Goal: Communication & Community: Answer question/provide support

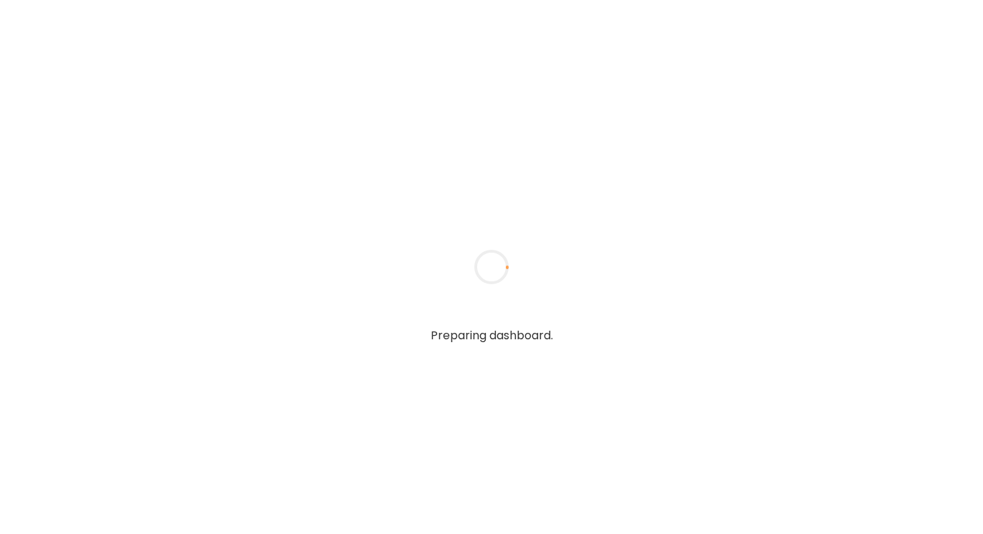
type textarea "**********"
type input "**********"
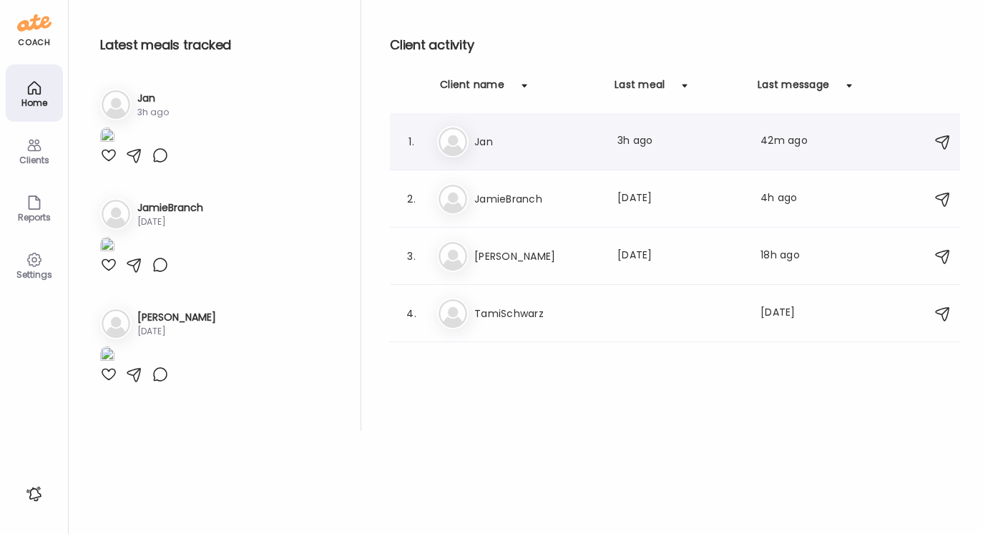
click at [484, 141] on h3 "Jan" at bounding box center [537, 141] width 126 height 17
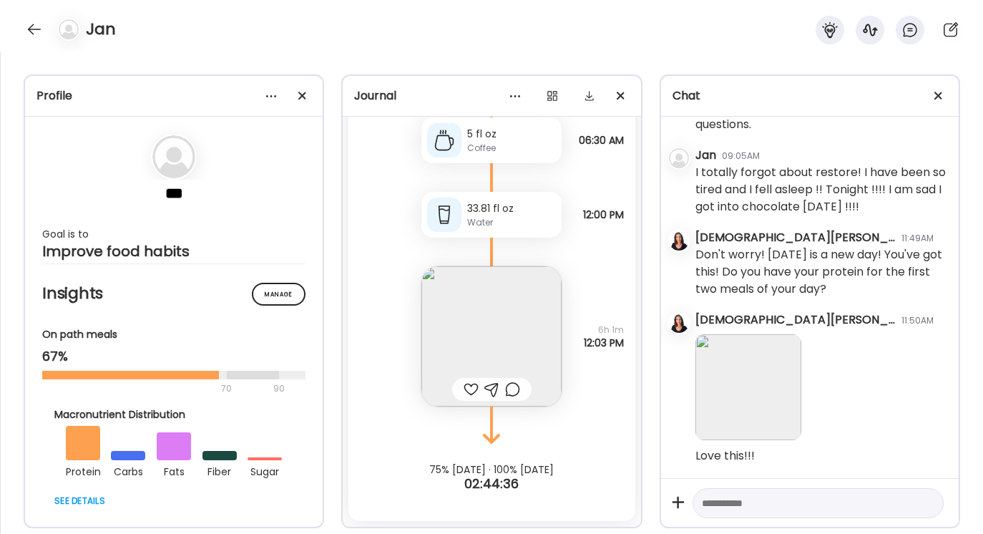
scroll to position [916, 0]
click at [712, 506] on textarea at bounding box center [805, 502] width 207 height 17
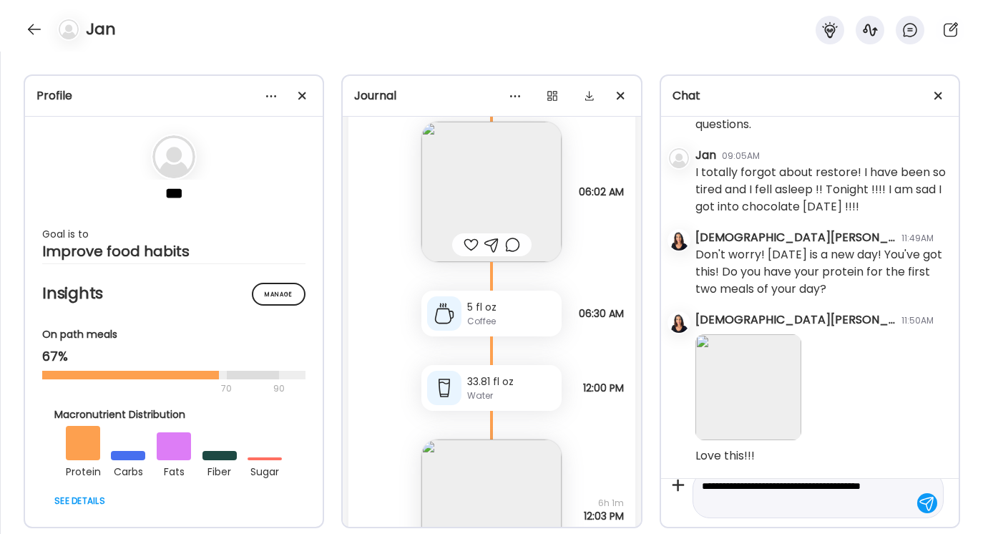
scroll to position [3535, 0]
click at [491, 247] on div at bounding box center [491, 248] width 15 height 17
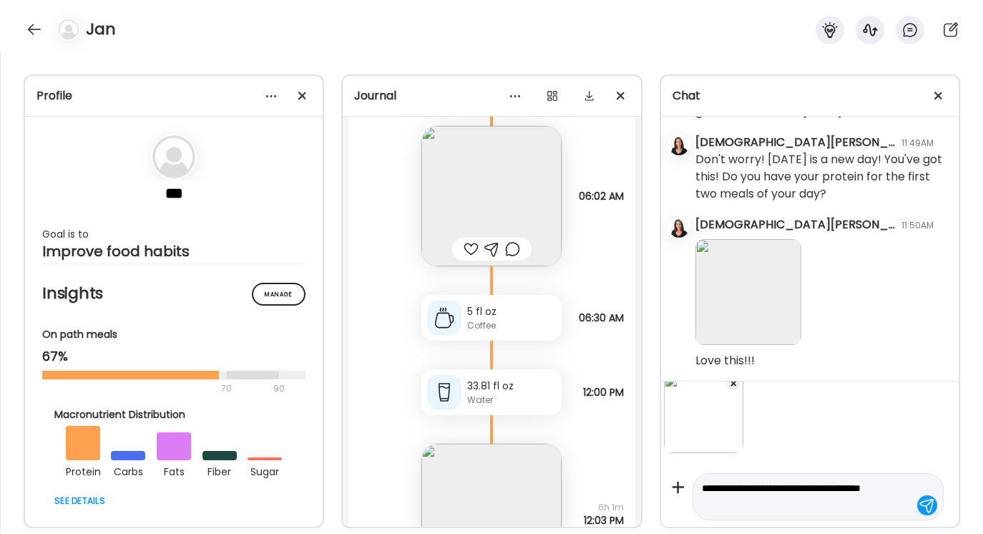
scroll to position [0, 0]
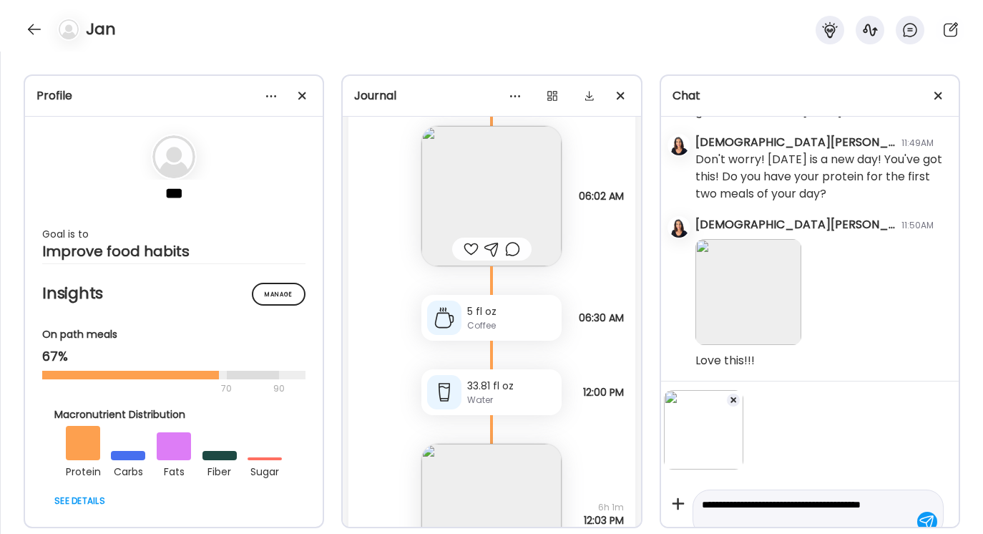
click at [732, 400] on span at bounding box center [733, 400] width 6 height 6
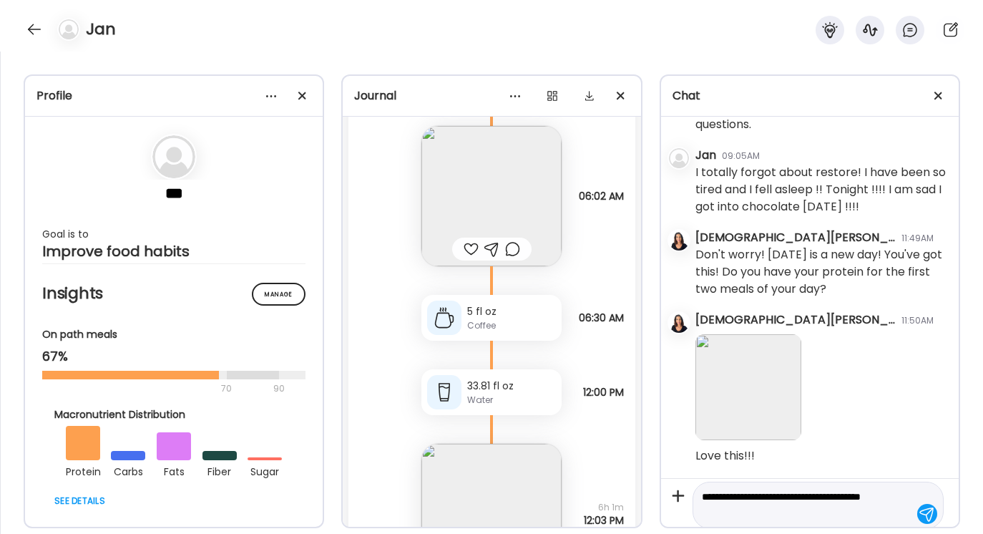
scroll to position [6, 0]
click at [730, 513] on textarea "**********" at bounding box center [805, 504] width 207 height 34
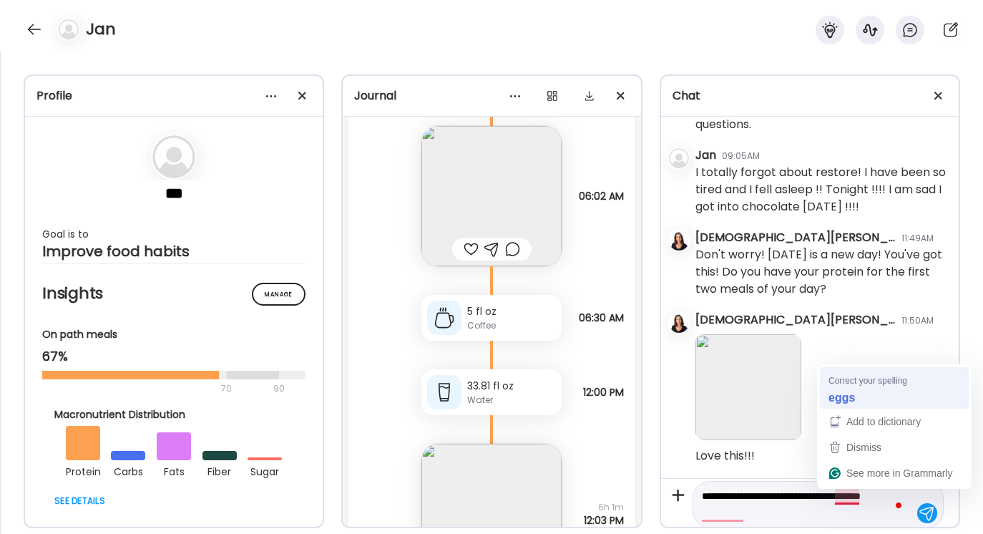
scroll to position [16, 0]
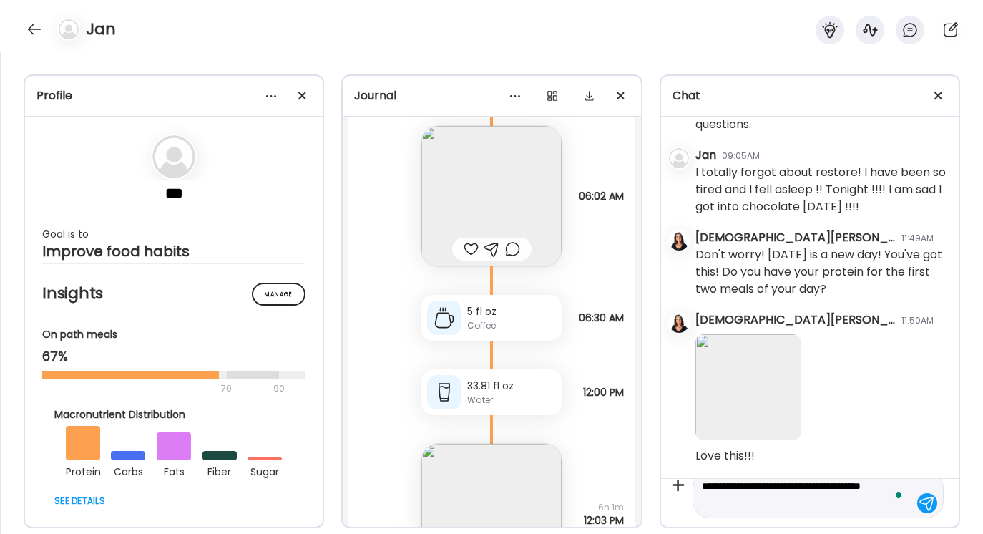
type textarea "**********"
click at [928, 500] on div at bounding box center [927, 503] width 20 height 20
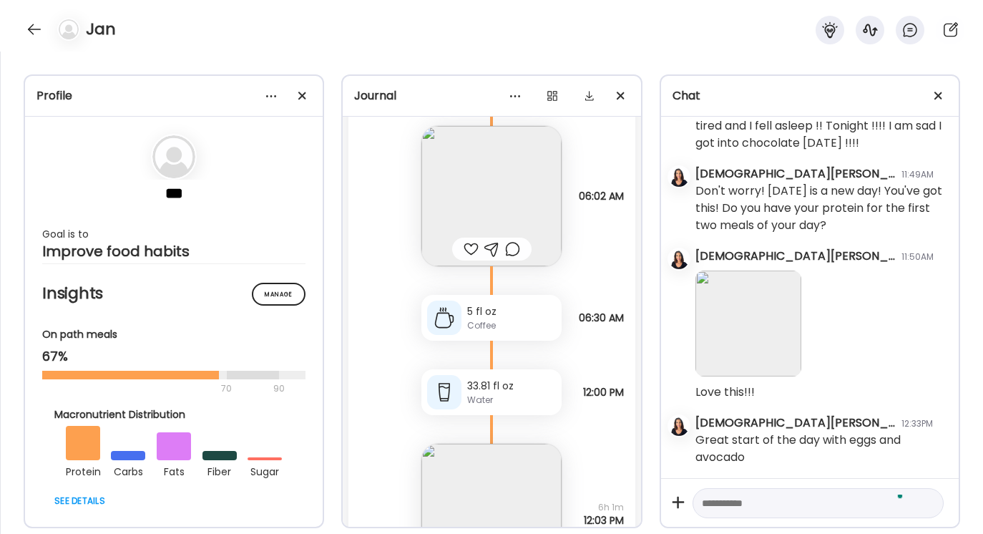
scroll to position [981, 0]
click at [721, 503] on textarea "To enrich screen reader interactions, please activate Accessibility in Grammarl…" at bounding box center [805, 502] width 207 height 17
type textarea "*"
click at [492, 245] on div at bounding box center [491, 248] width 15 height 17
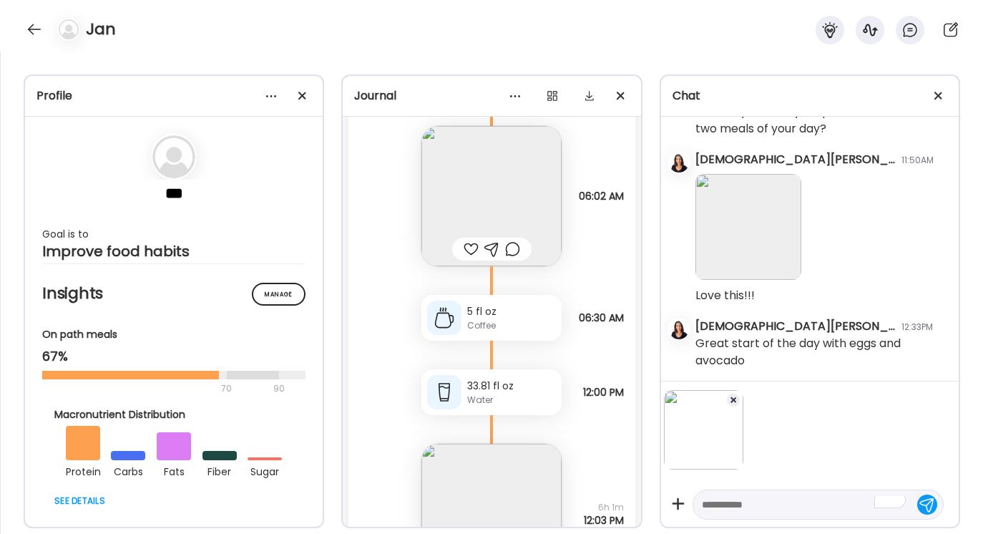
click at [711, 504] on textarea "To enrich screen reader interactions, please activate Accessibility in Grammarl…" at bounding box center [805, 504] width 207 height 17
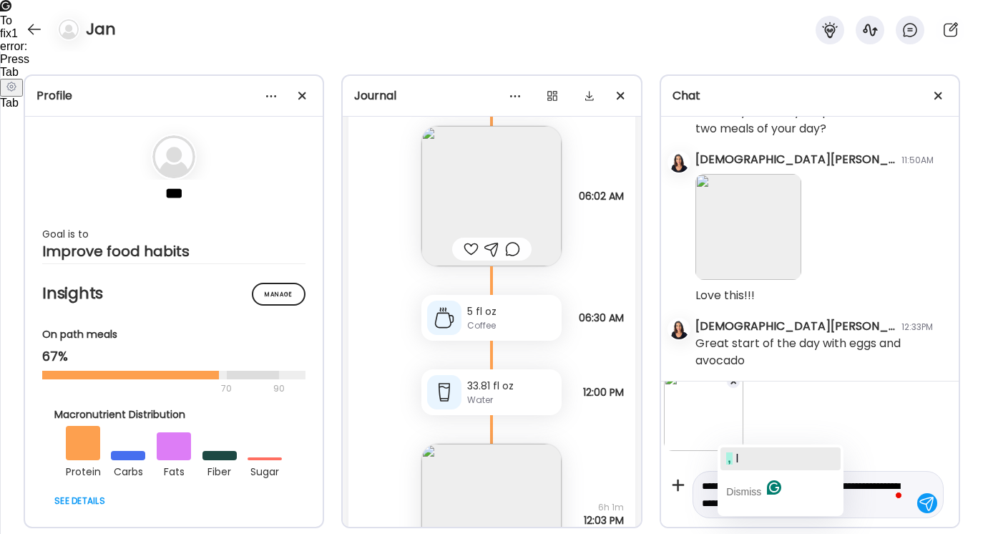
click at [732, 465] on div ", I" at bounding box center [732, 458] width 12 height 23
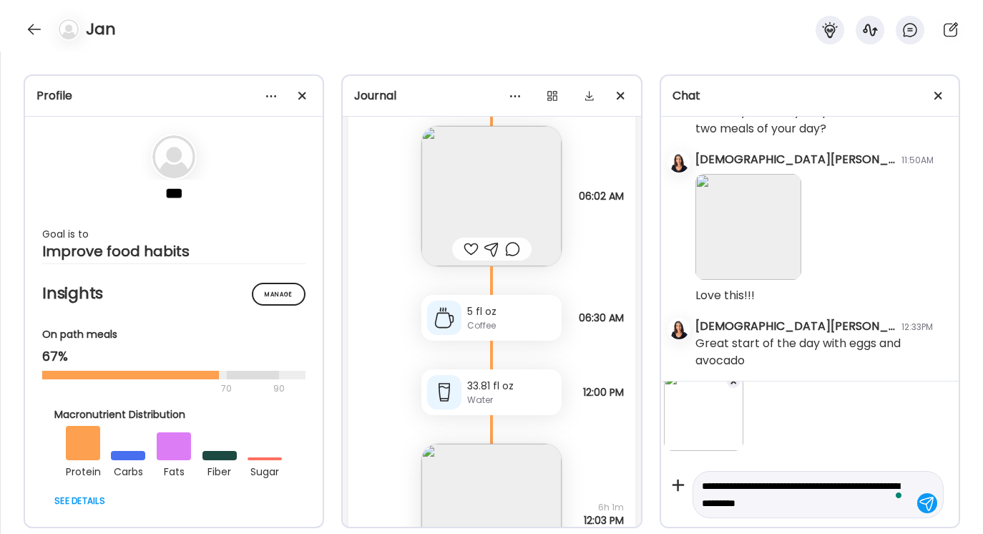
click at [810, 503] on textarea "**********" at bounding box center [805, 494] width 207 height 34
type textarea "**********"
click at [930, 501] on div at bounding box center [927, 503] width 20 height 20
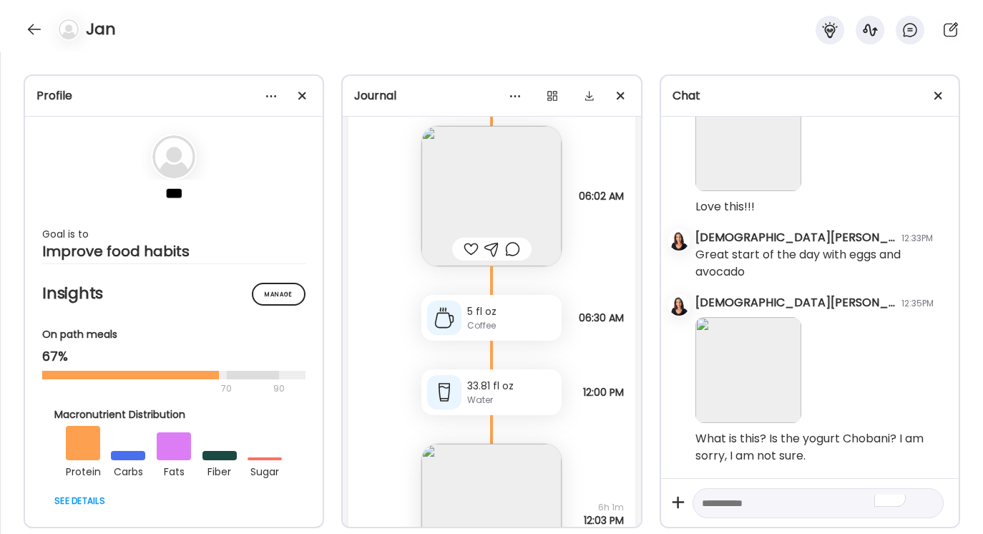
scroll to position [3712, 0]
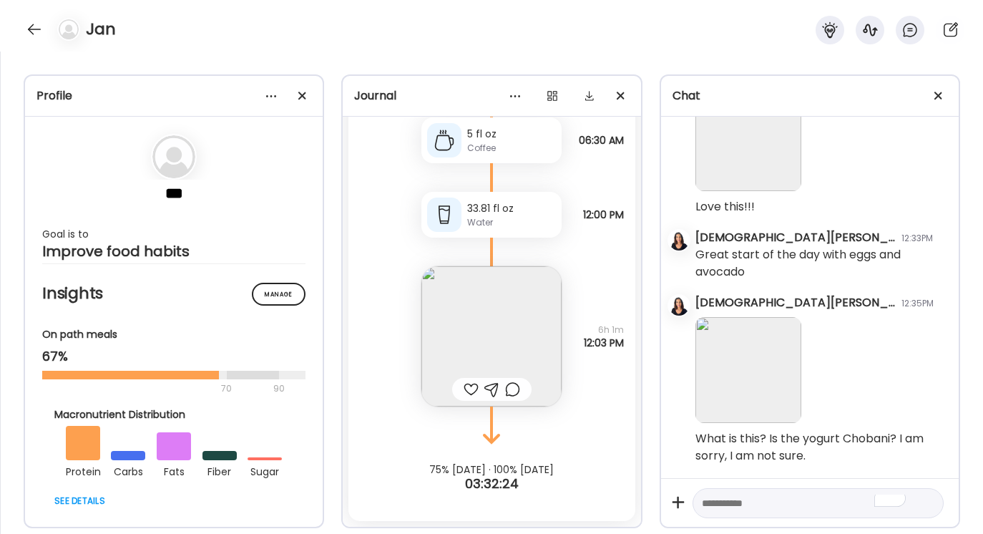
click at [704, 503] on textarea "To enrich screen reader interactions, please activate Accessibility in Grammarl…" at bounding box center [805, 502] width 207 height 17
type textarea "*"
click at [29, 26] on div at bounding box center [34, 29] width 23 height 23
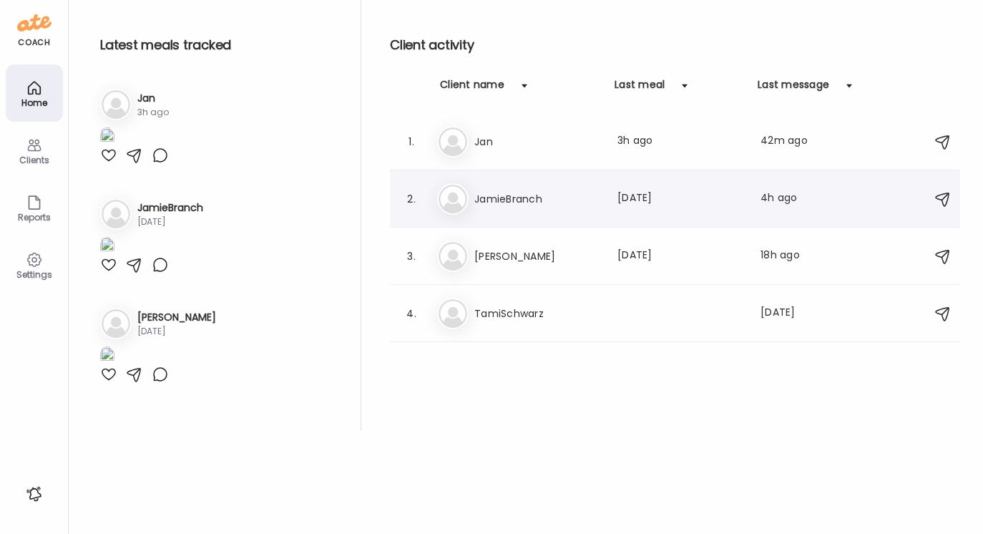
click at [516, 195] on h3 "JamieBranch" at bounding box center [537, 198] width 126 height 17
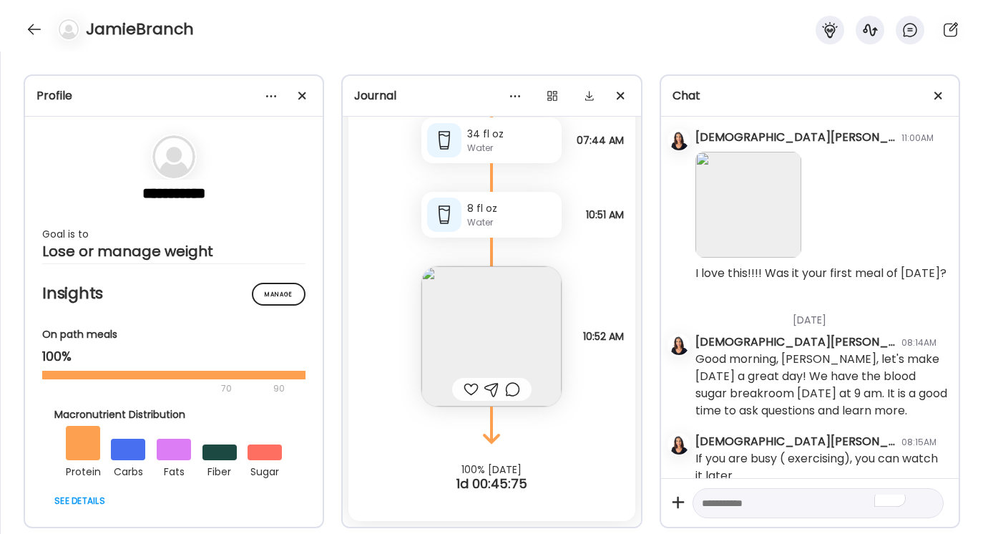
scroll to position [1329, 0]
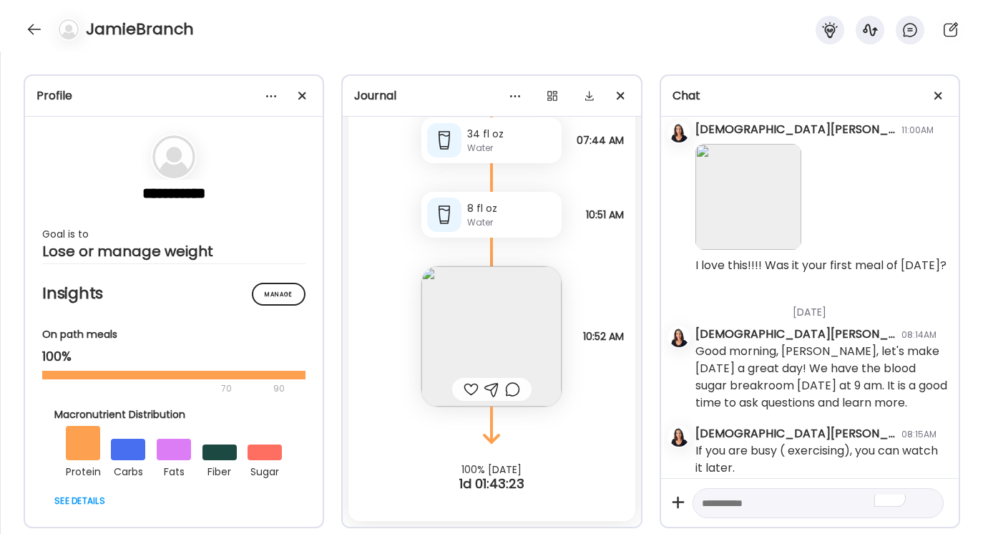
click at [707, 502] on textarea "To enrich screen reader interactions, please activate Accessibility in Grammarl…" at bounding box center [805, 502] width 207 height 17
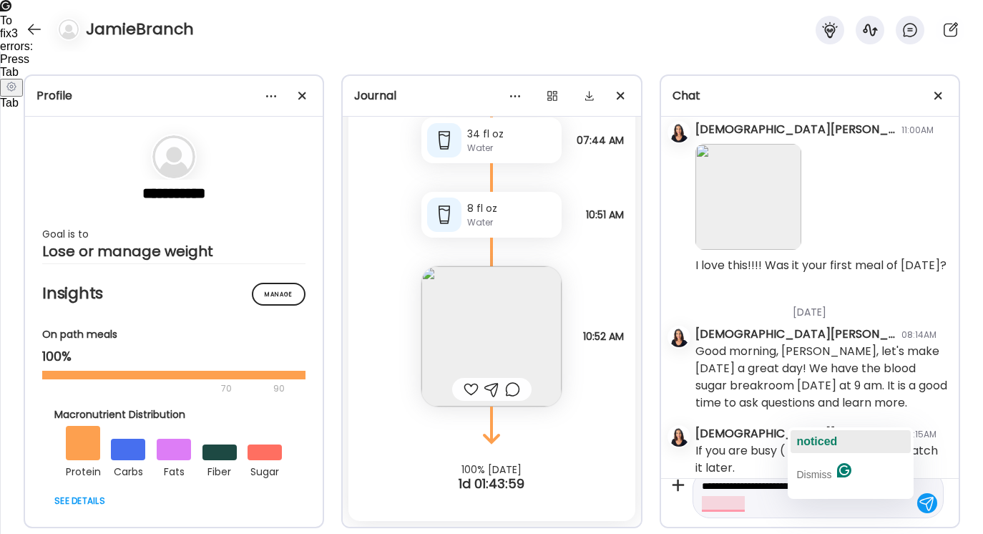
click at [818, 449] on div "noticed" at bounding box center [816, 441] width 41 height 23
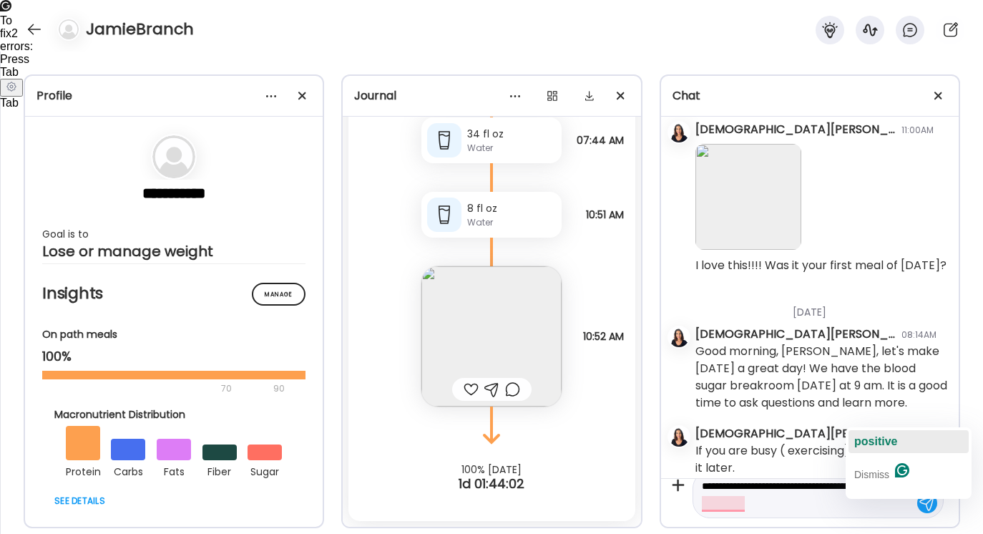
click at [878, 441] on span "positive" at bounding box center [875, 441] width 43 height 12
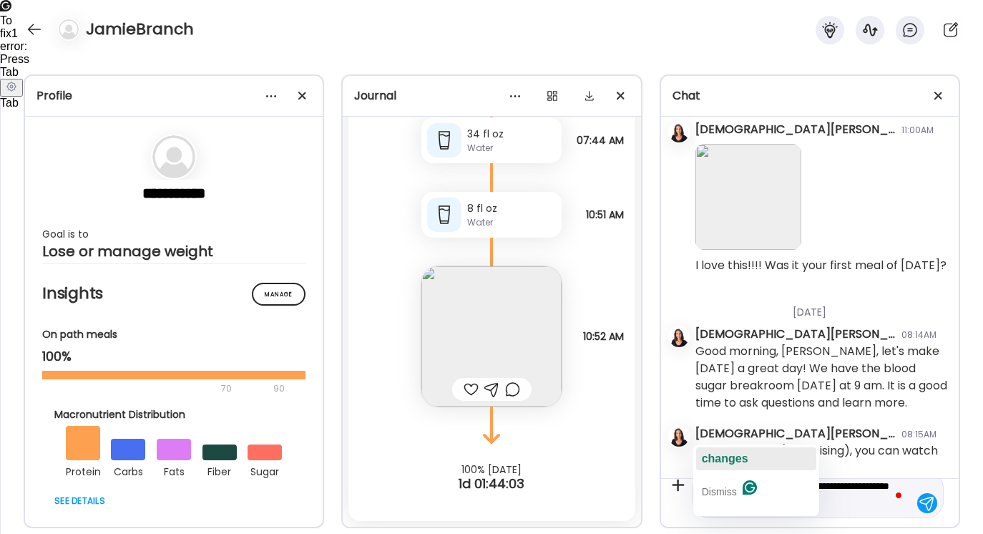
click at [727, 461] on span "changes" at bounding box center [725, 458] width 46 height 12
type textarea "**********"
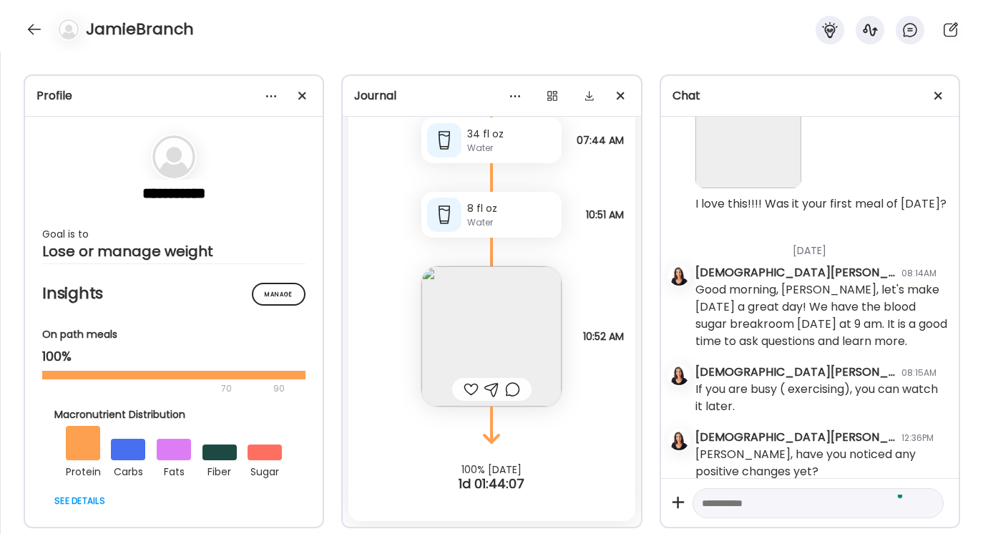
scroll to position [1395, 0]
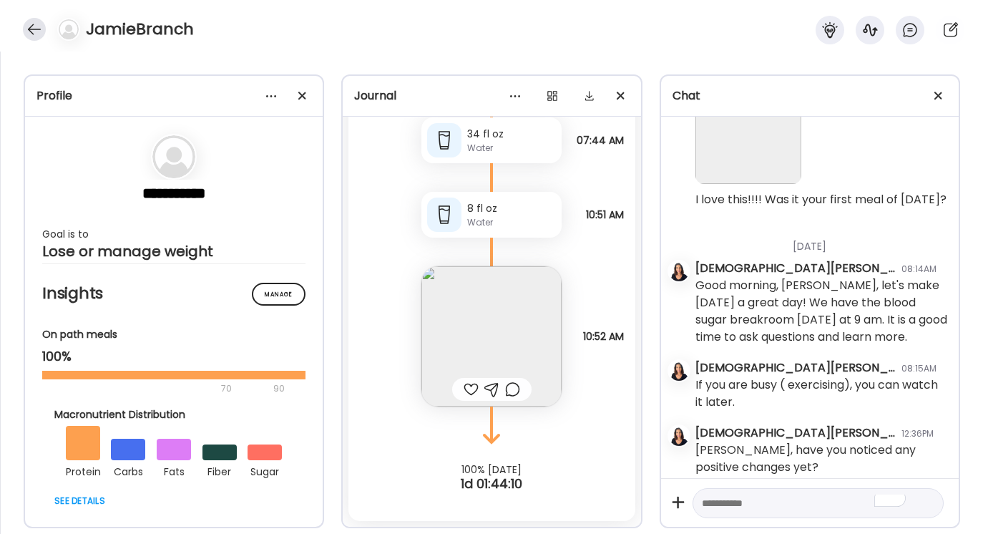
click at [33, 31] on div at bounding box center [34, 29] width 23 height 23
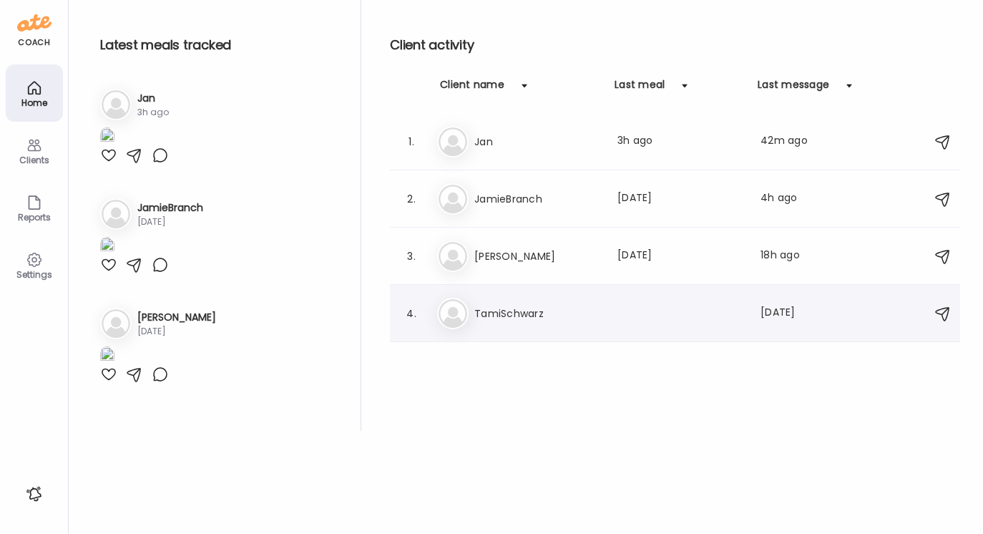
click at [498, 315] on h3 "TamiSchwarz" at bounding box center [537, 313] width 126 height 17
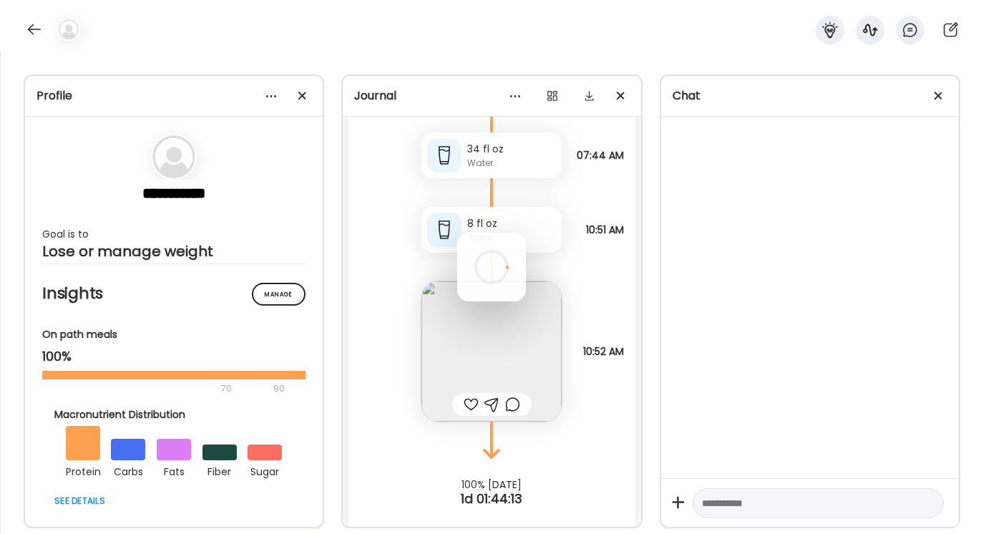
scroll to position [0, 0]
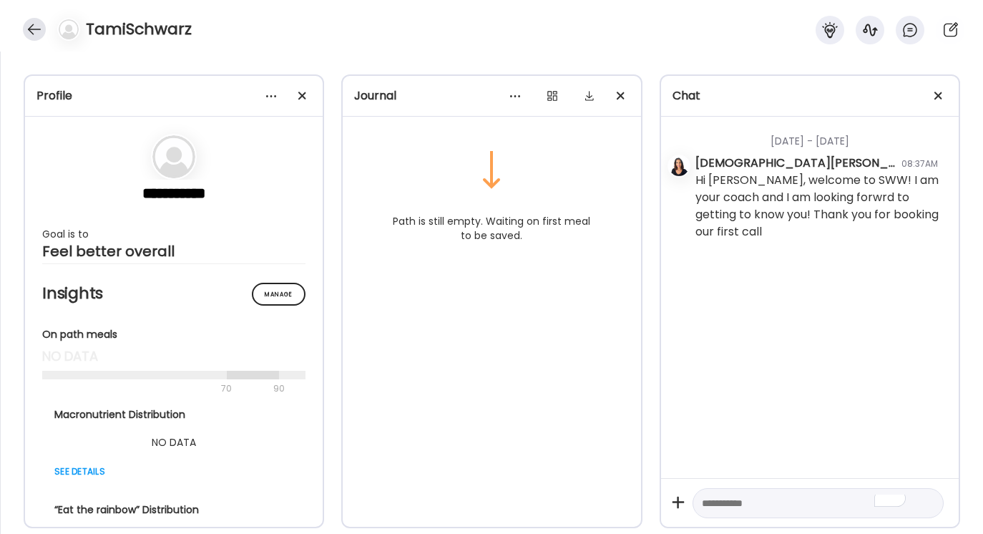
click at [35, 29] on div at bounding box center [34, 29] width 23 height 23
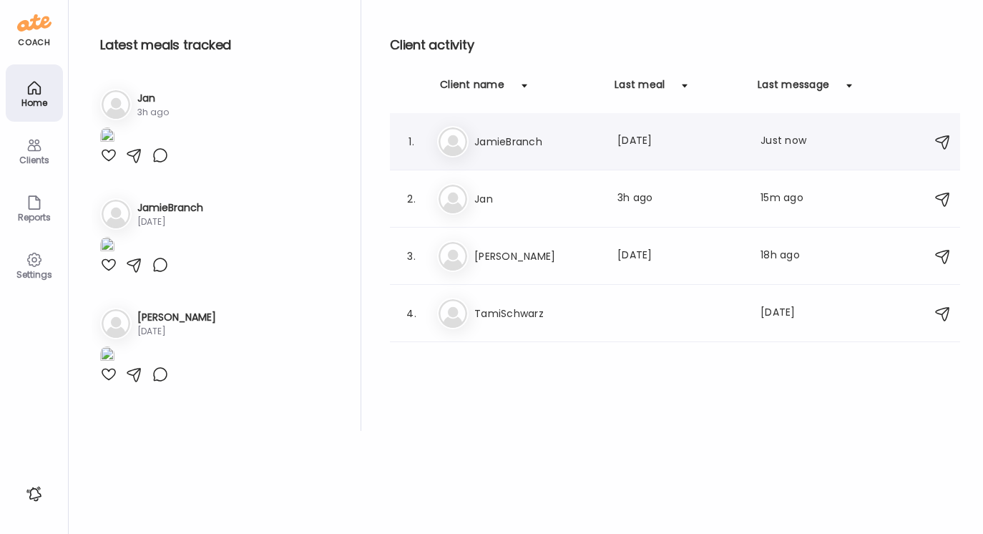
click at [501, 144] on h3 "JamieBranch" at bounding box center [537, 141] width 126 height 17
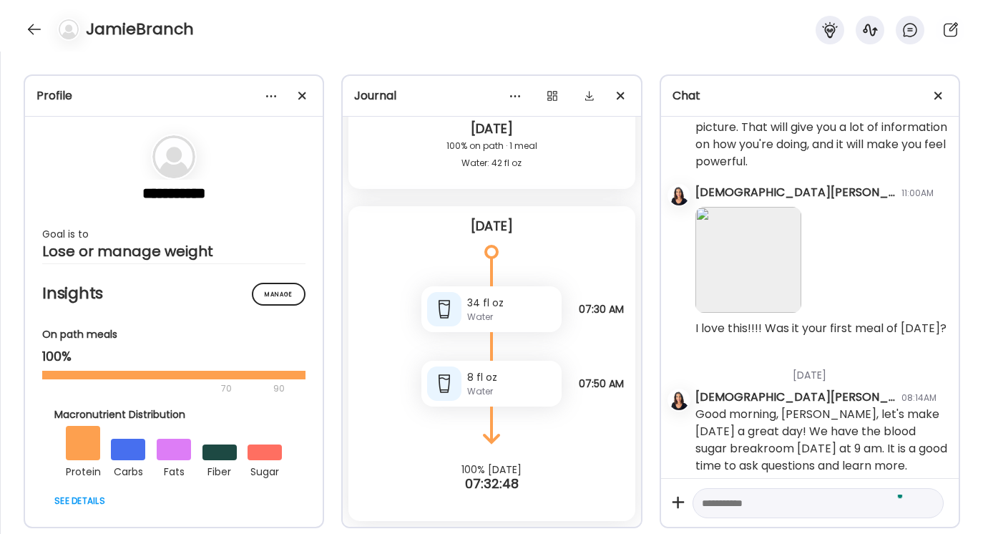
scroll to position [1477, 0]
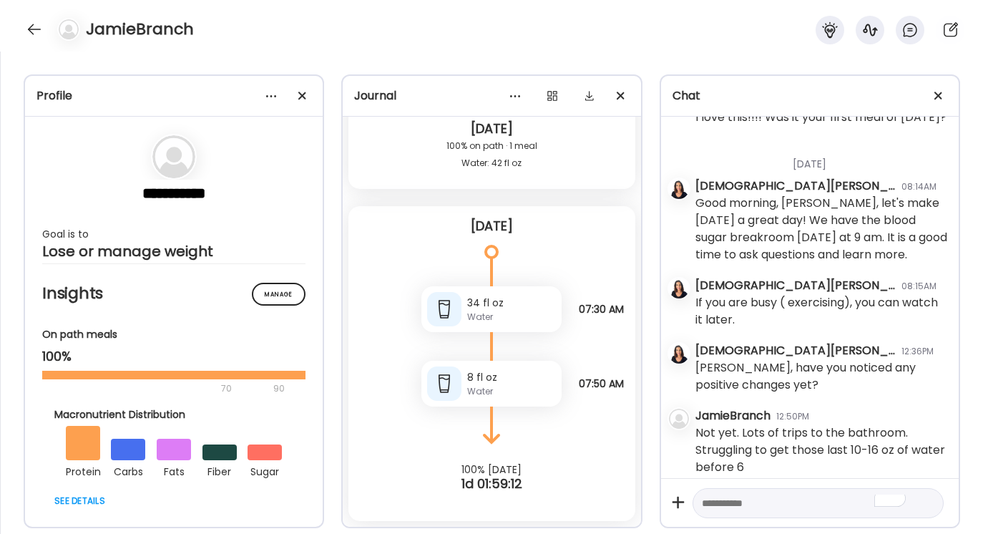
click at [712, 501] on textarea "To enrich screen reader interactions, please activate Accessibility in Grammarl…" at bounding box center [805, 502] width 207 height 17
type textarea "*"
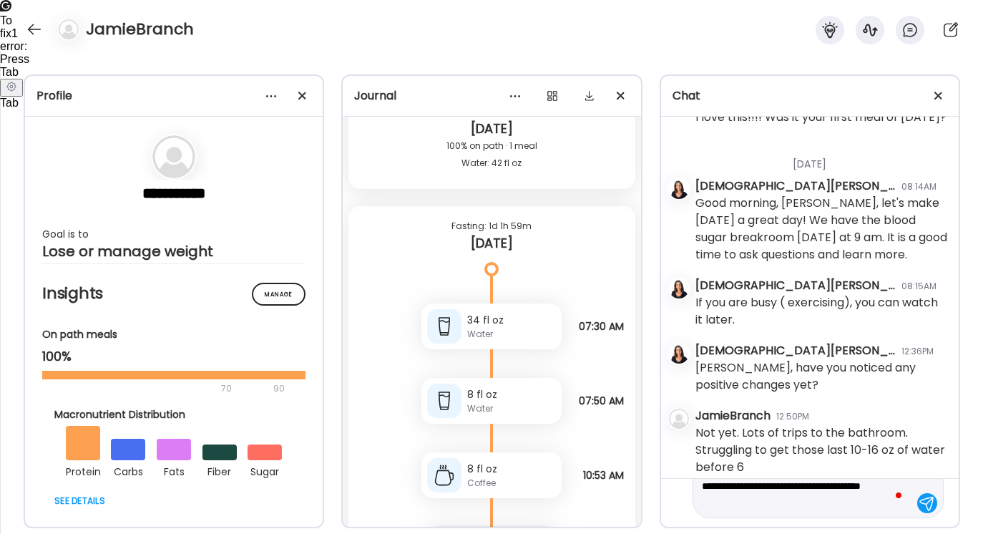
scroll to position [0, 0]
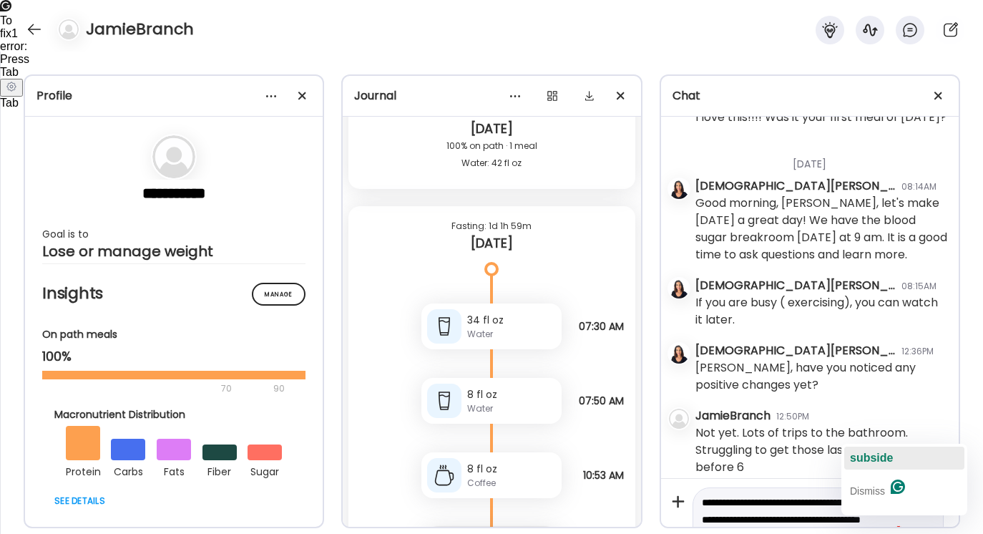
click at [874, 453] on span "subside" at bounding box center [871, 457] width 43 height 12
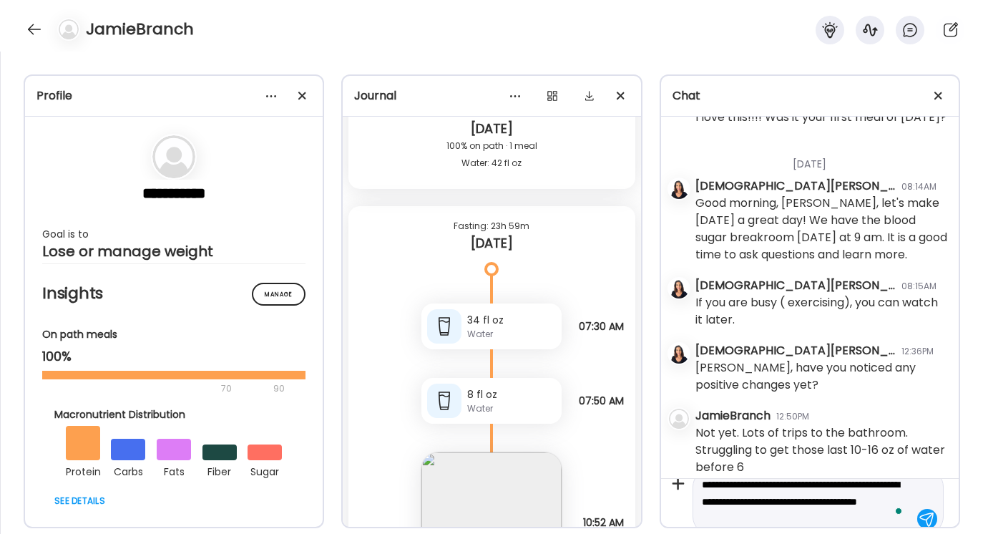
scroll to position [34, 0]
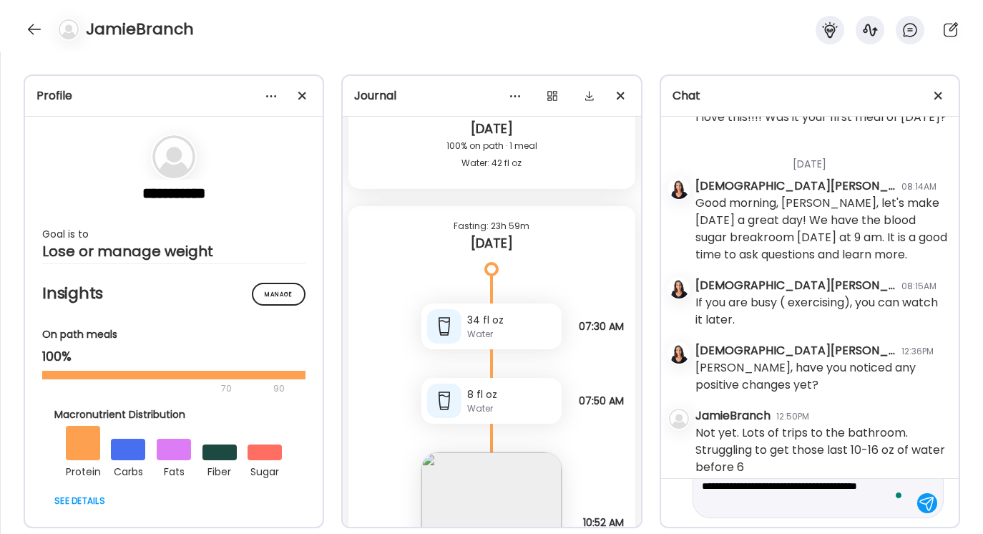
click at [790, 505] on textarea "**********" at bounding box center [805, 485] width 207 height 51
type textarea "**********"
click at [930, 496] on div at bounding box center [927, 503] width 20 height 20
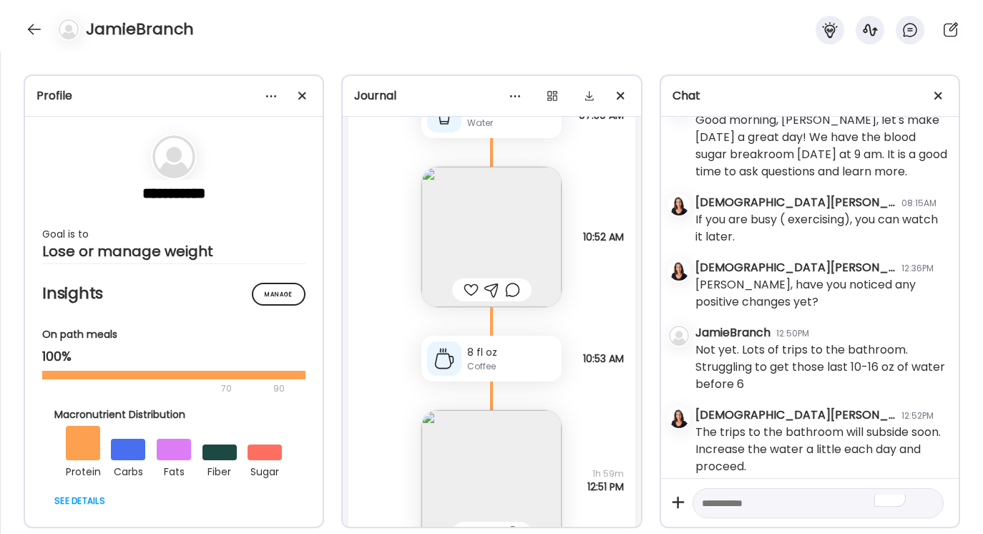
scroll to position [2406, 0]
click at [516, 246] on img at bounding box center [491, 237] width 140 height 140
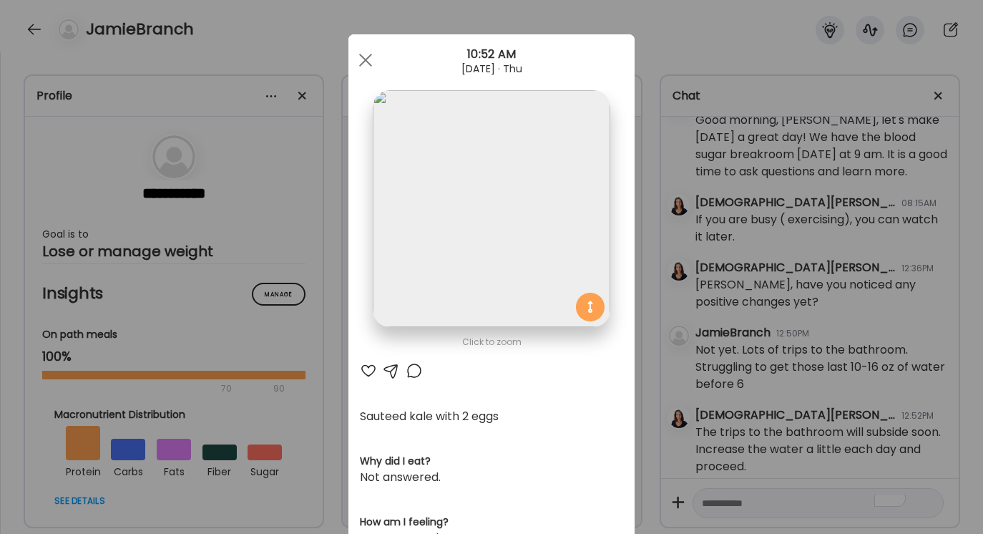
click at [392, 367] on div at bounding box center [391, 370] width 17 height 17
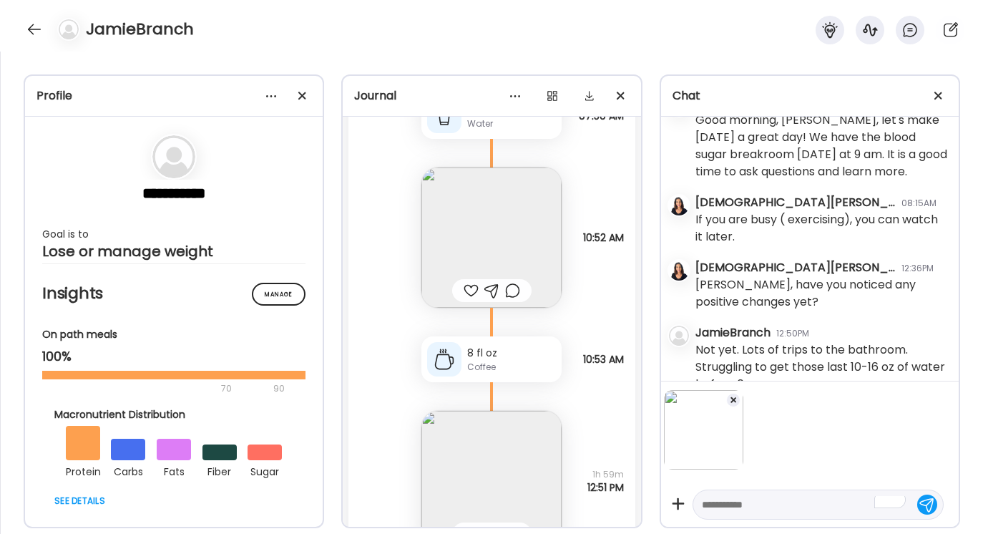
scroll to position [1651, 0]
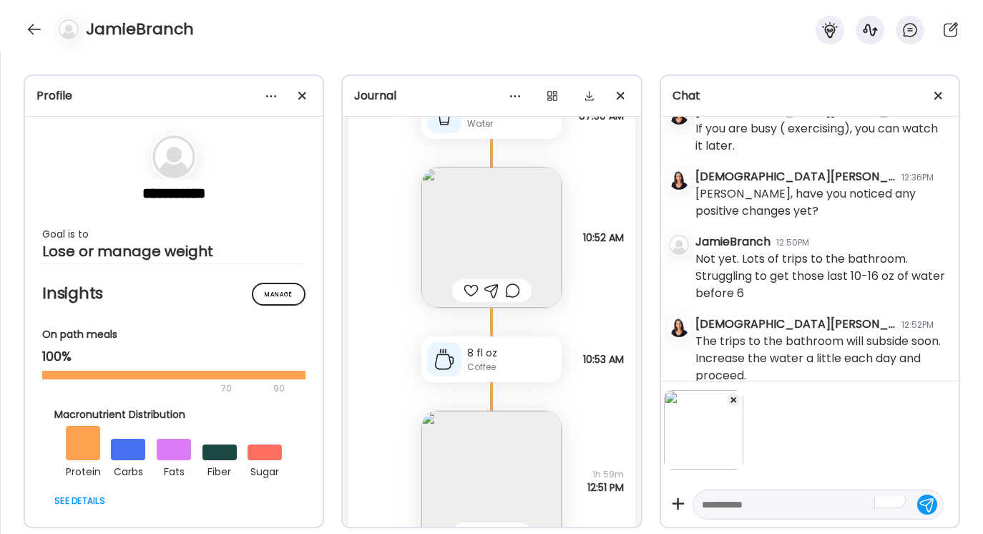
click at [708, 501] on textarea "To enrich screen reader interactions, please activate Accessibility in Grammarl…" at bounding box center [805, 504] width 207 height 17
type textarea "**********"
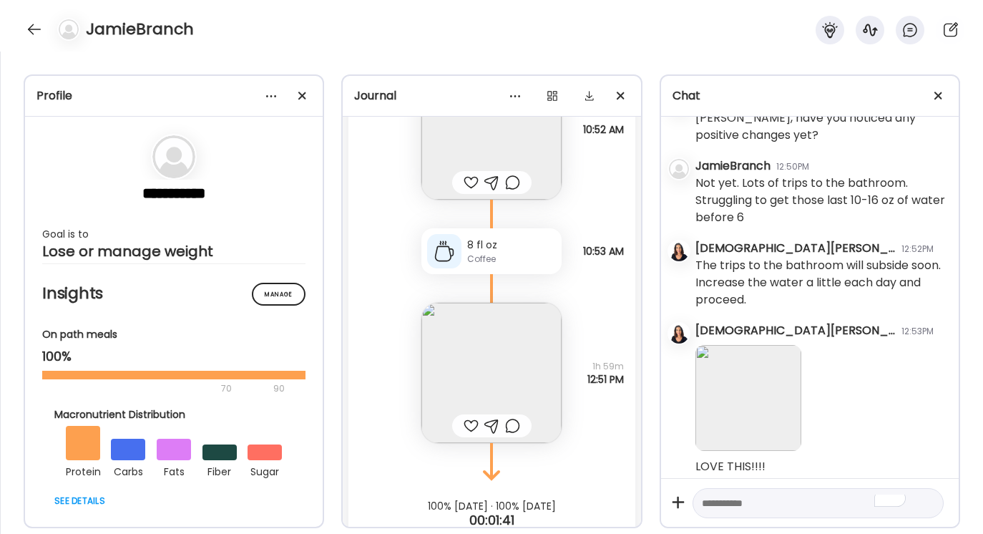
scroll to position [2551, 0]
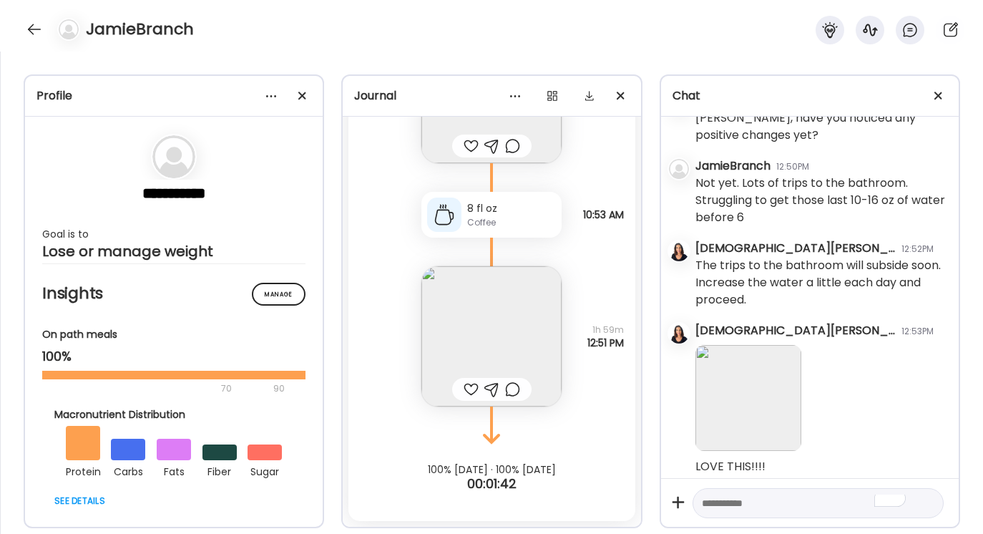
click at [495, 348] on img at bounding box center [491, 336] width 140 height 140
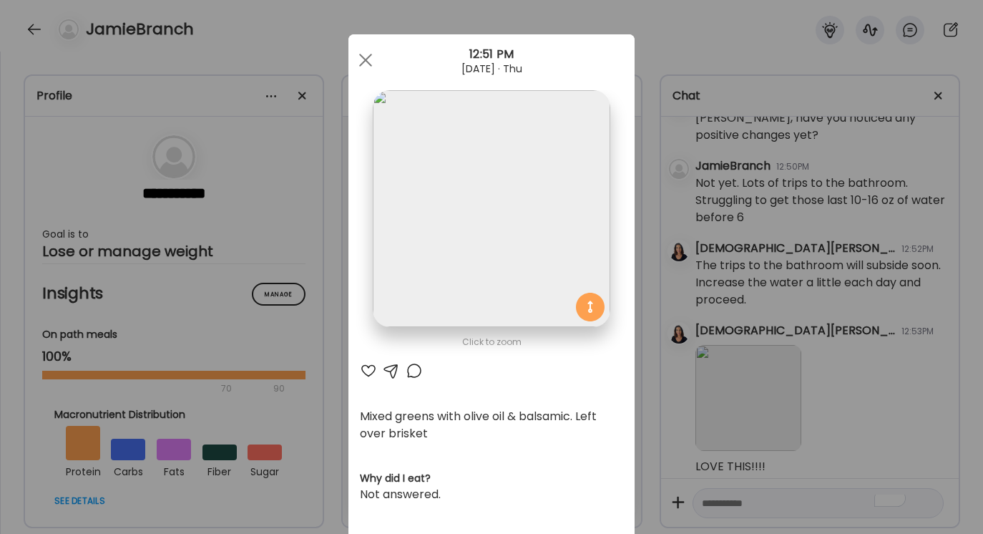
click at [500, 212] on img at bounding box center [491, 208] width 237 height 237
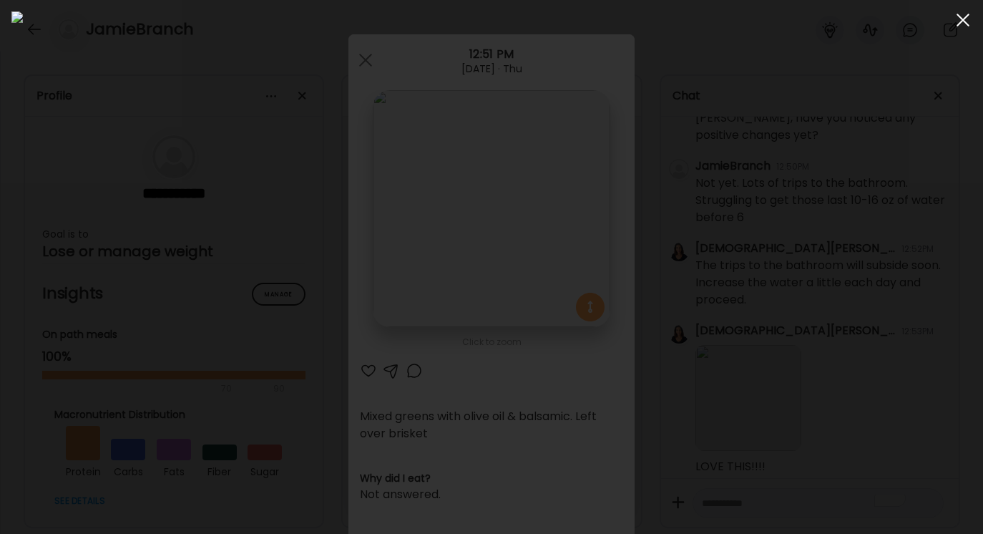
click at [960, 24] on div at bounding box center [962, 20] width 29 height 29
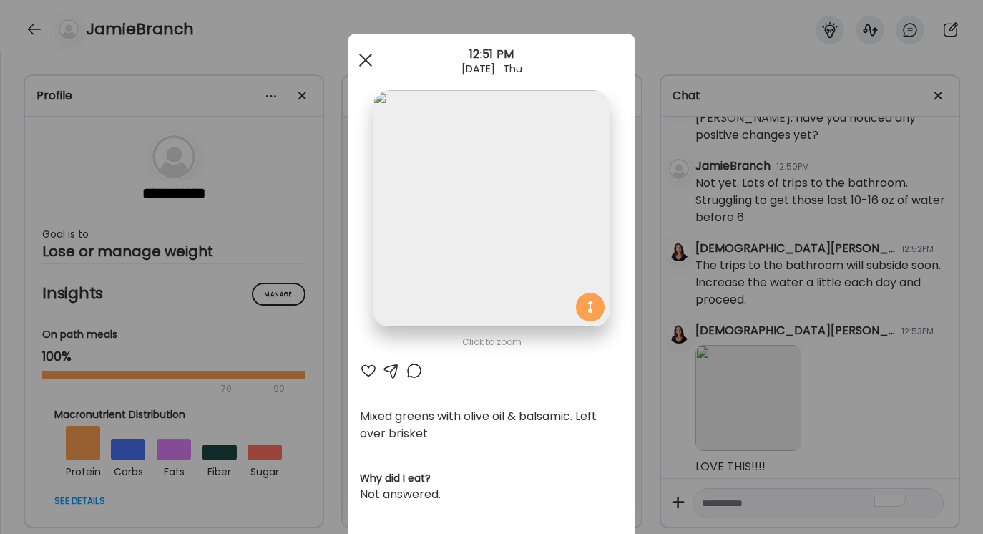
click at [365, 59] on span at bounding box center [365, 60] width 13 height 13
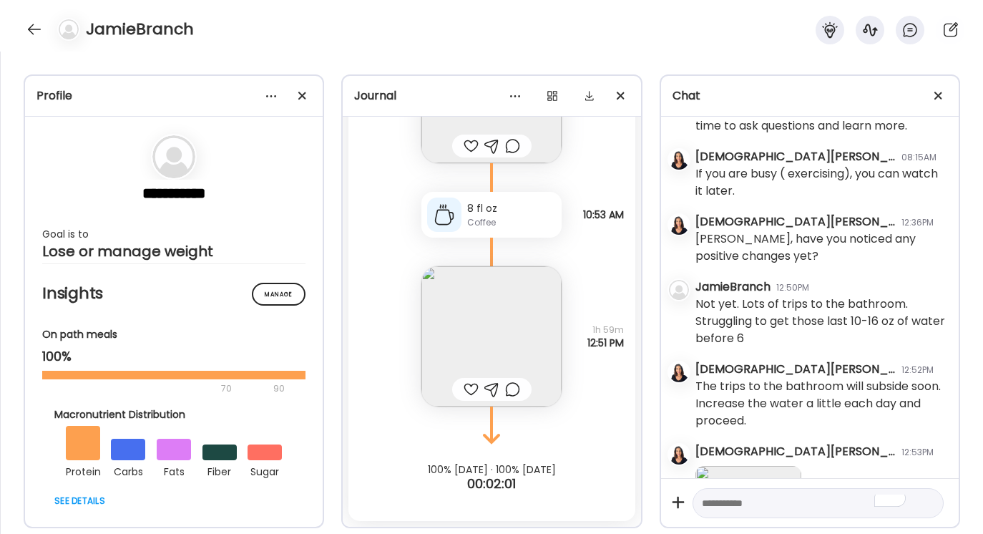
scroll to position [1726, 0]
